Goal: Task Accomplishment & Management: Use online tool/utility

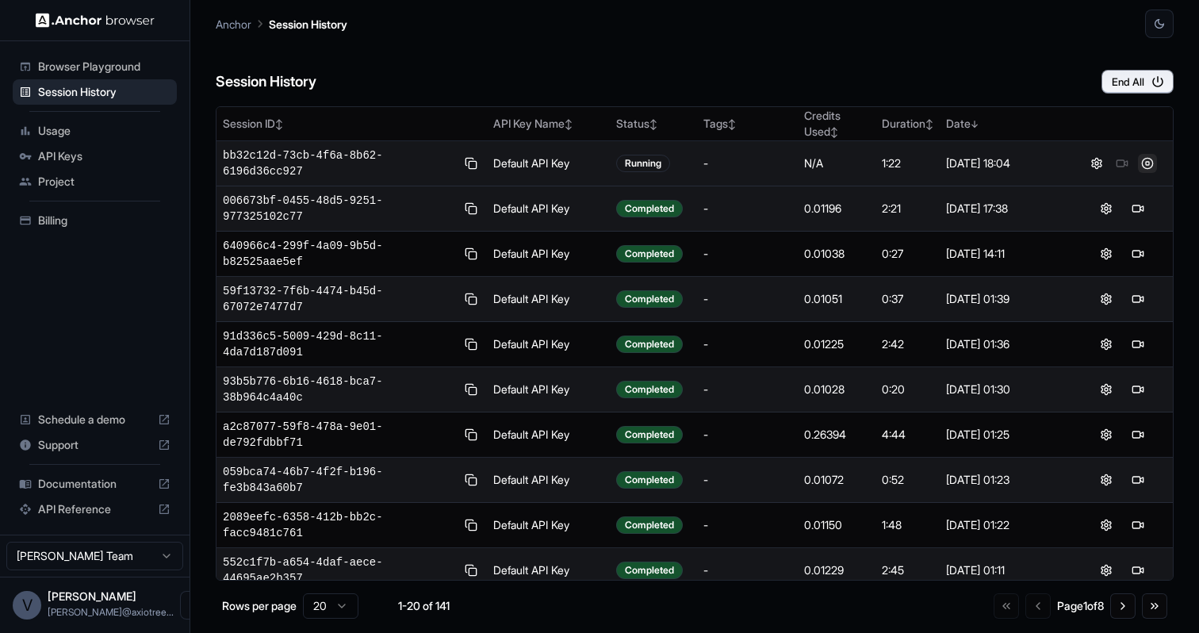
click at [1138, 165] on button at bounding box center [1147, 163] width 19 height 19
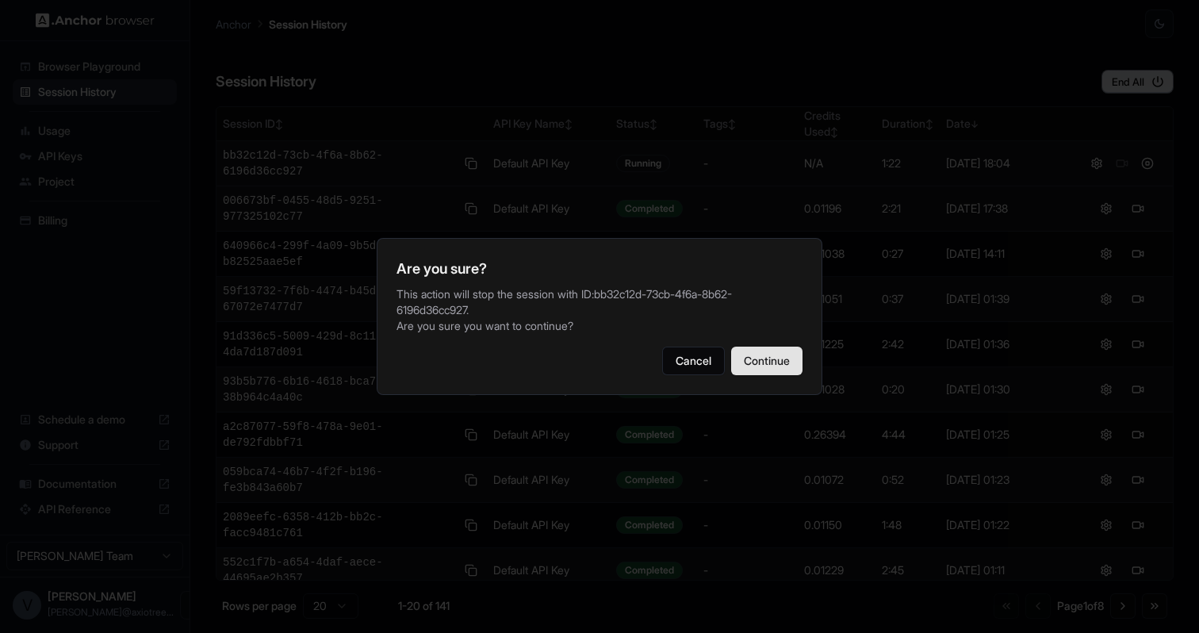
click at [780, 353] on button "Continue" at bounding box center [766, 361] width 71 height 29
